Goal: Task Accomplishment & Management: Manage account settings

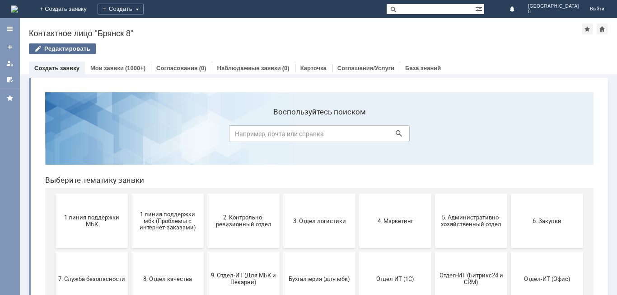
click at [86, 48] on div "Редактировать" at bounding box center [62, 48] width 67 height 11
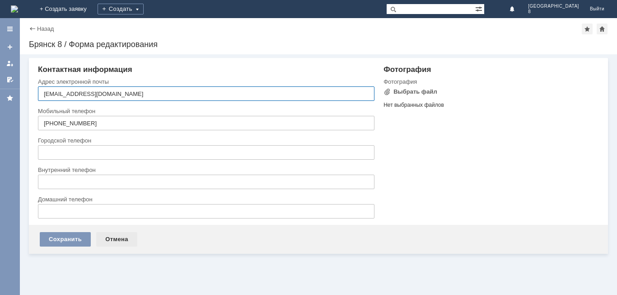
click at [117, 238] on div "Отмена" at bounding box center [116, 239] width 41 height 14
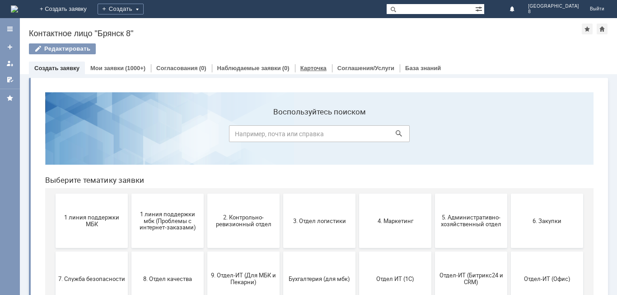
click at [302, 69] on link "Карточка" at bounding box center [313, 68] width 26 height 7
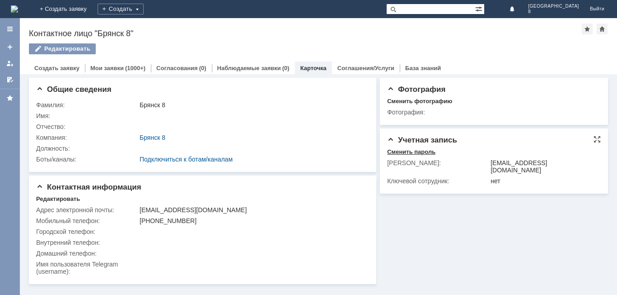
click at [421, 150] on div "Сменить пароль" at bounding box center [411, 151] width 48 height 7
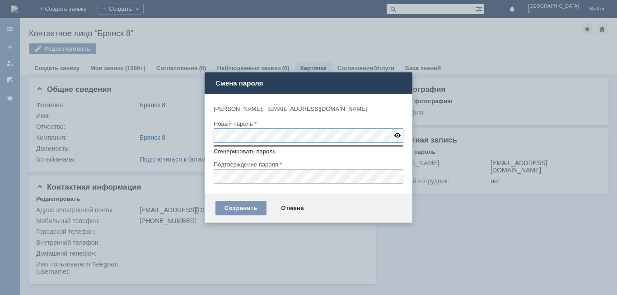
type input "bryansk8@bykosmetika.ru"
click at [399, 133] on img at bounding box center [397, 135] width 6 height 5
type input "cosd9xoB"
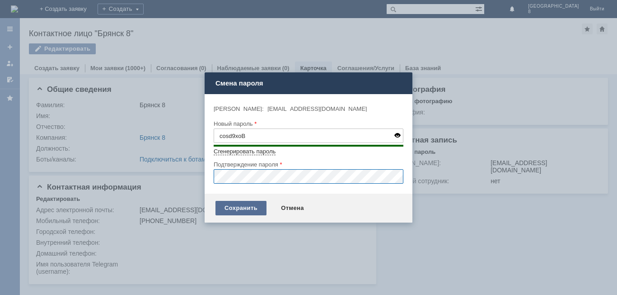
click at [248, 207] on div "Сохранить" at bounding box center [240, 208] width 51 height 14
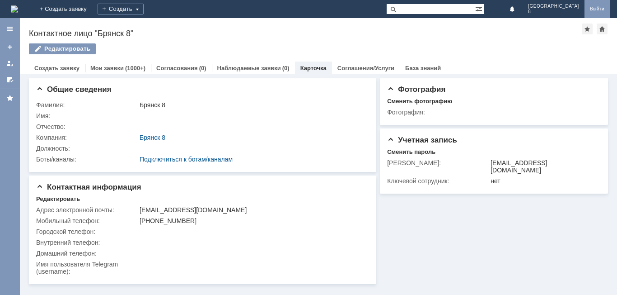
click at [594, 10] on link "Выйти" at bounding box center [597, 9] width 25 height 18
